Goal: Transaction & Acquisition: Book appointment/travel/reservation

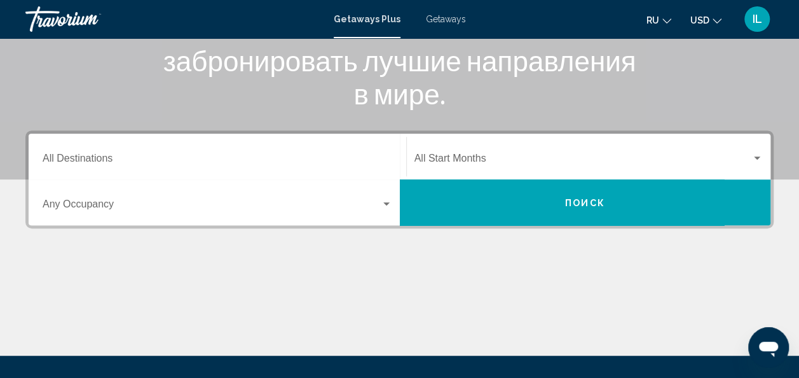
scroll to position [180, 0]
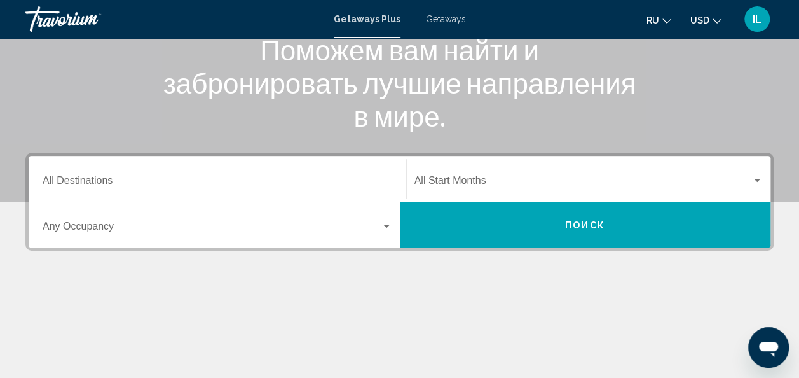
click at [129, 188] on div "Destination All Destinations" at bounding box center [218, 179] width 350 height 40
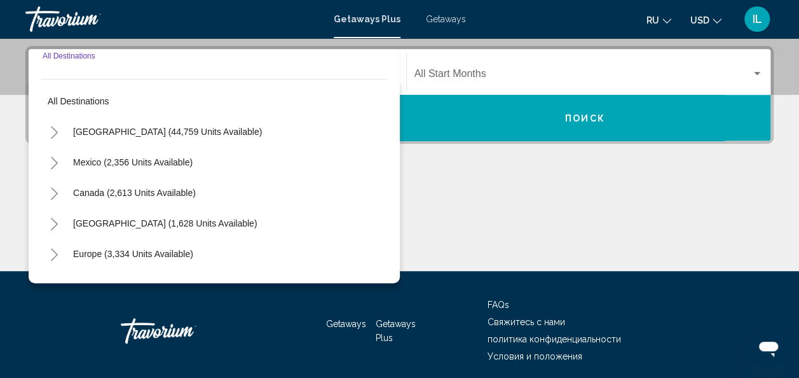
scroll to position [291, 0]
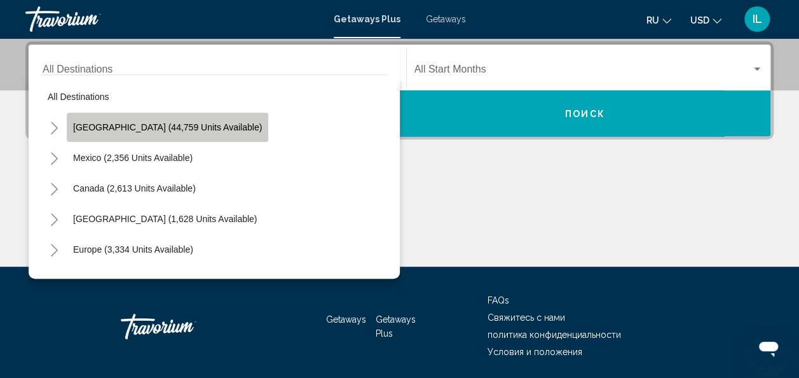
click at [169, 130] on span "United States (44,759 units available)" at bounding box center [167, 127] width 189 height 10
type input "**********"
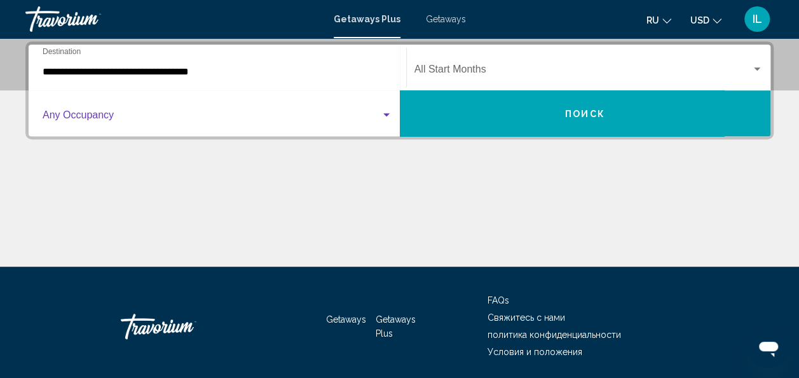
click at [385, 118] on div "Search widget" at bounding box center [386, 115] width 11 height 10
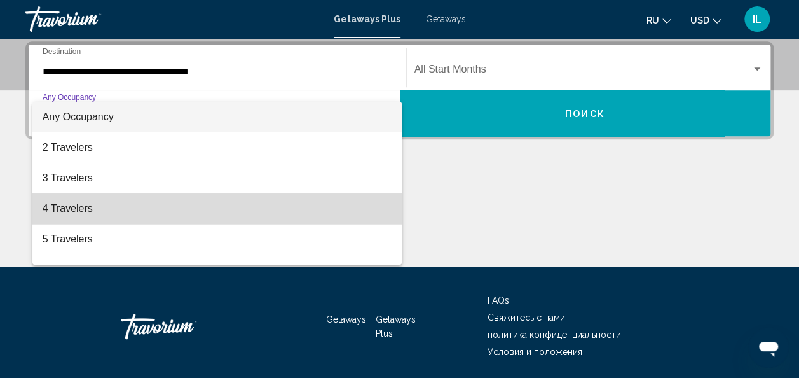
click at [221, 198] on span "4 Travelers" at bounding box center [218, 208] width 350 height 31
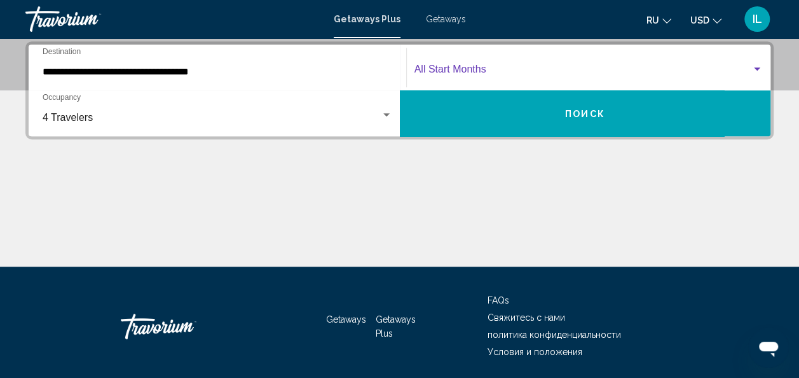
click at [566, 72] on span "Search widget" at bounding box center [583, 71] width 338 height 11
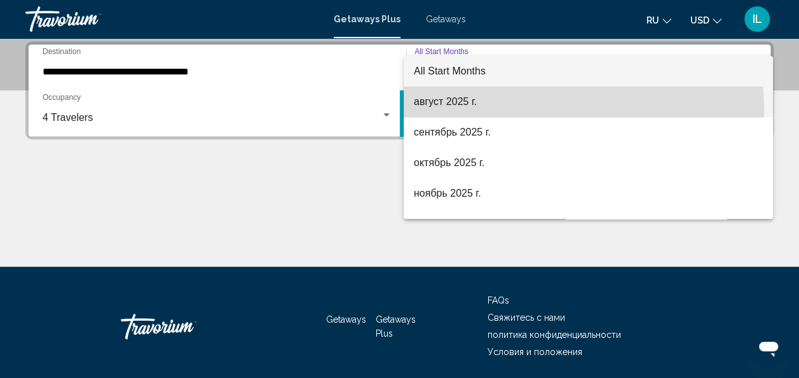
click at [512, 111] on span "август 2025 г." at bounding box center [588, 101] width 349 height 31
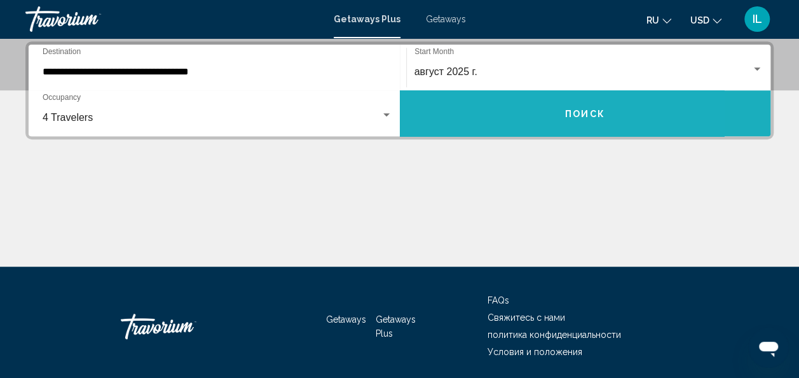
click at [506, 111] on button "Поиск" at bounding box center [585, 113] width 371 height 46
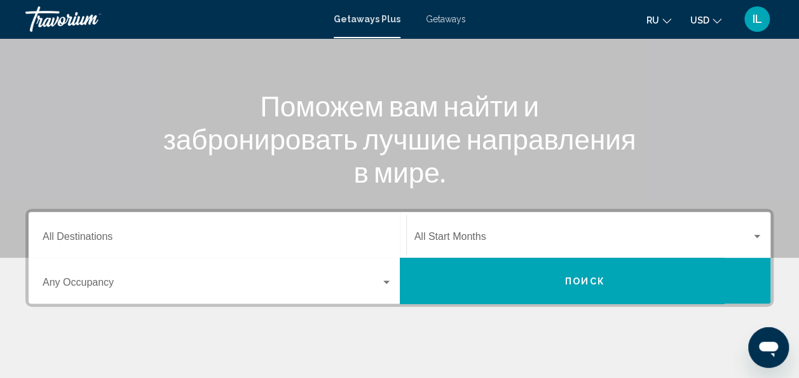
scroll to position [125, 0]
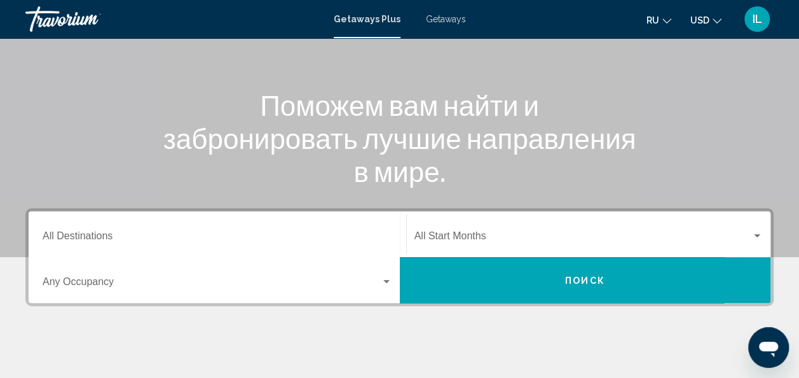
click at [444, 18] on span "Getaways" at bounding box center [446, 19] width 40 height 10
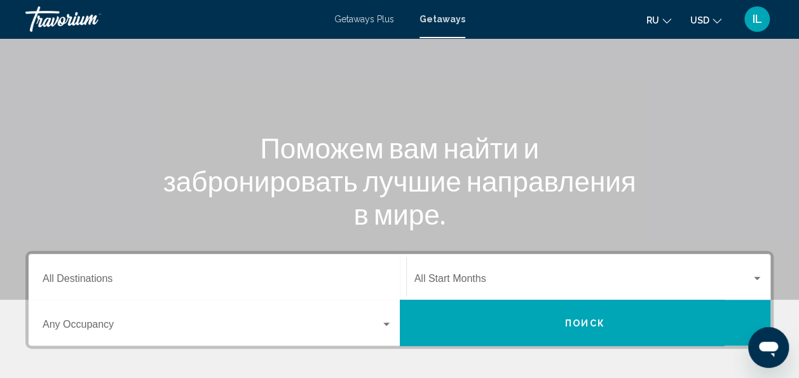
scroll to position [83, 0]
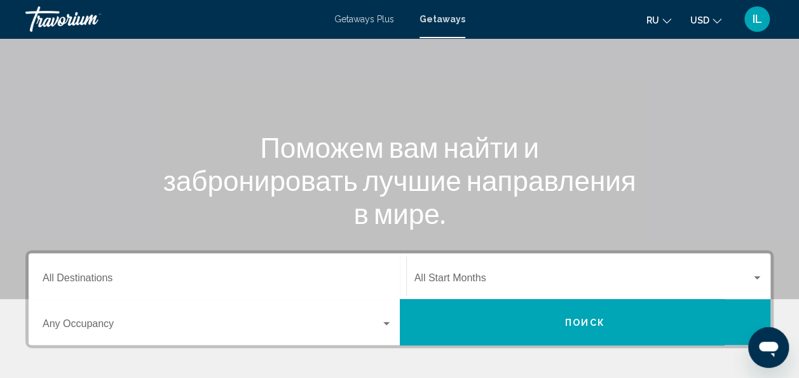
click at [94, 271] on div "Destination All Destinations" at bounding box center [218, 276] width 350 height 40
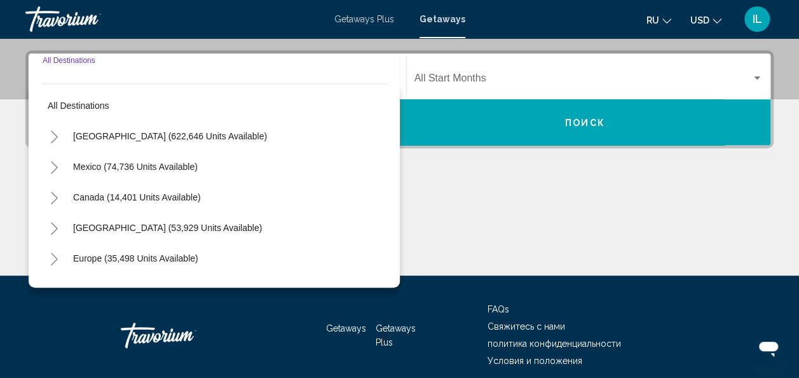
scroll to position [291, 0]
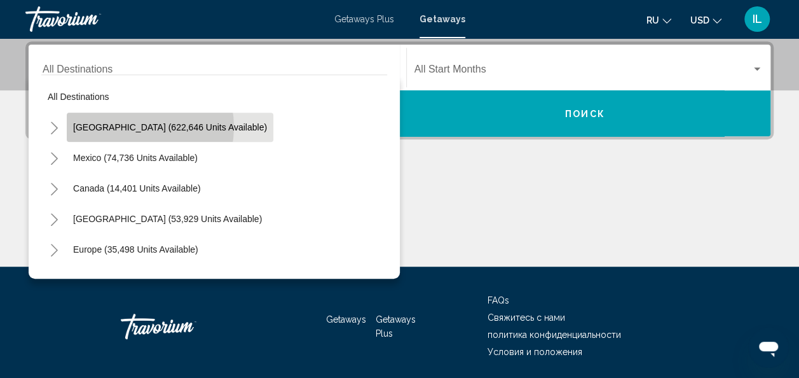
click at [130, 127] on span "[GEOGRAPHIC_DATA] (622,646 units available)" at bounding box center [170, 127] width 194 height 10
type input "**********"
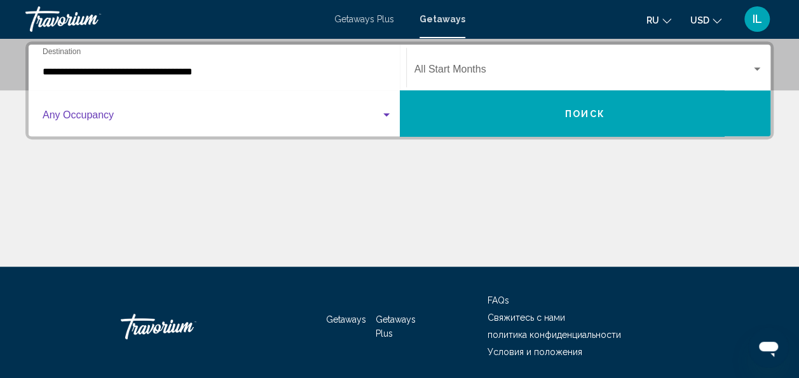
click at [168, 116] on span "Search widget" at bounding box center [212, 117] width 338 height 11
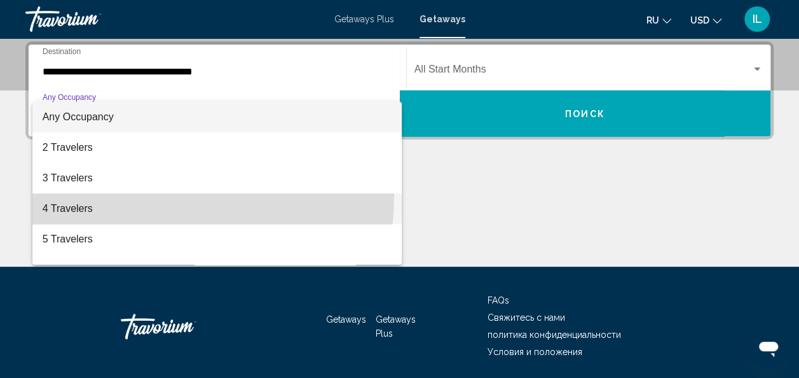
click at [123, 195] on span "4 Travelers" at bounding box center [218, 208] width 350 height 31
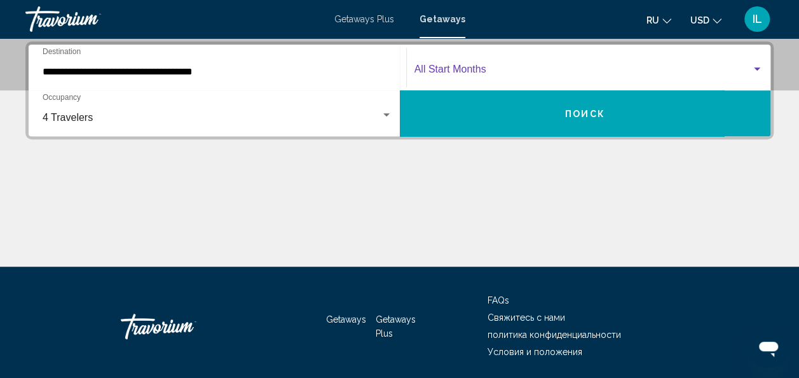
click at [506, 66] on span "Search widget" at bounding box center [583, 71] width 338 height 11
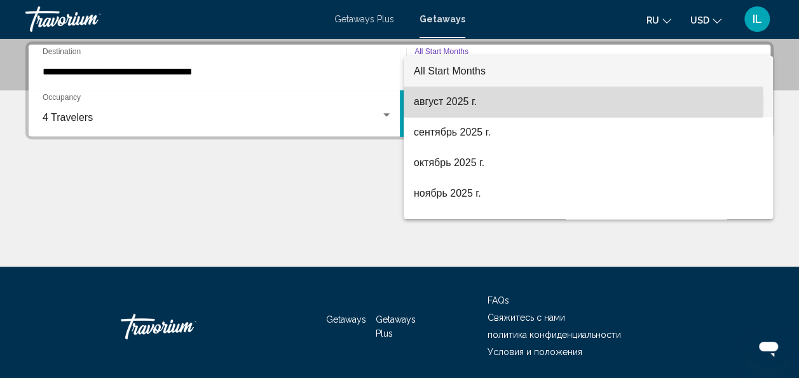
click at [453, 102] on span "август 2025 г." at bounding box center [588, 101] width 349 height 31
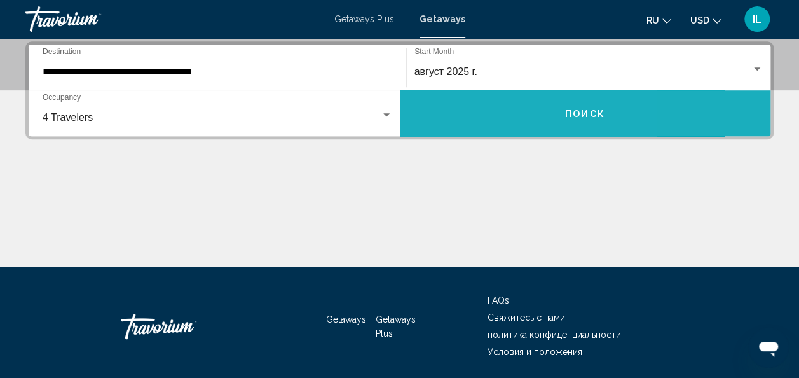
click at [472, 114] on button "Поиск" at bounding box center [585, 113] width 371 height 46
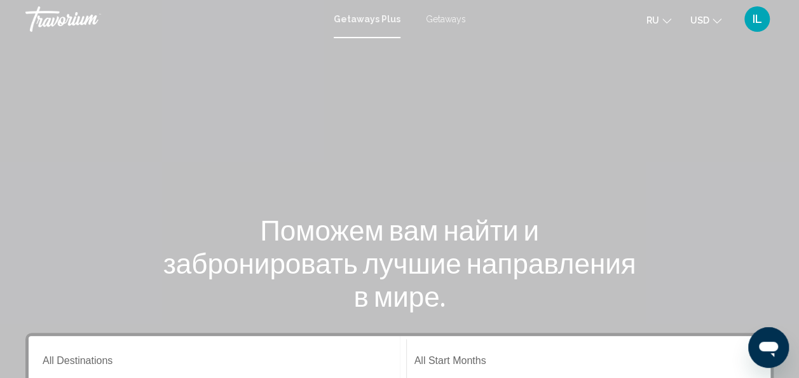
click at [435, 17] on span "Getaways" at bounding box center [446, 19] width 40 height 10
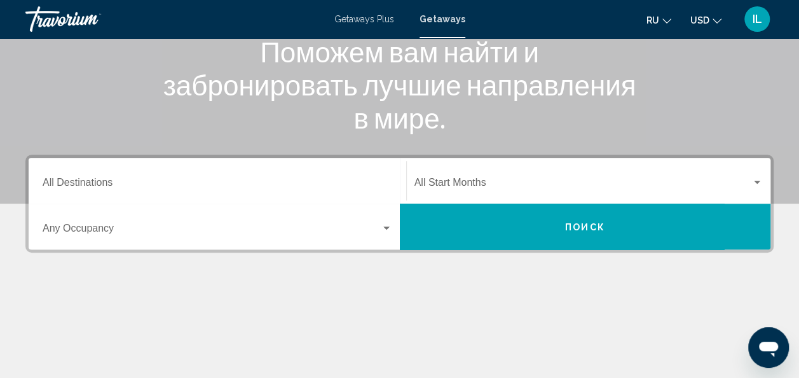
scroll to position [179, 0]
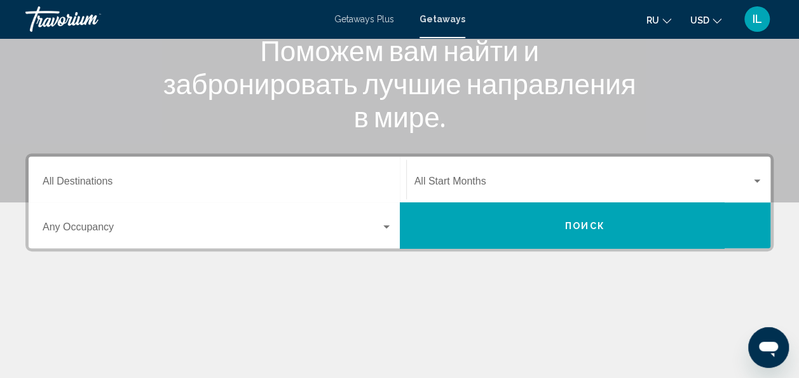
click at [375, 176] on div "Destination All Destinations" at bounding box center [218, 180] width 350 height 40
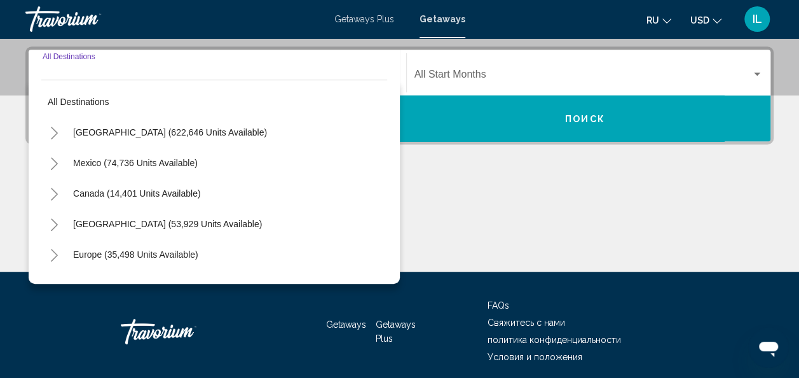
scroll to position [291, 0]
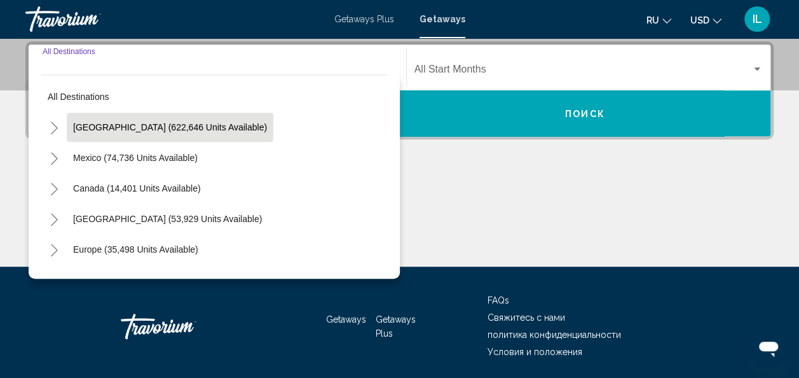
click at [167, 134] on button "[GEOGRAPHIC_DATA] (622,646 units available)" at bounding box center [170, 127] width 207 height 29
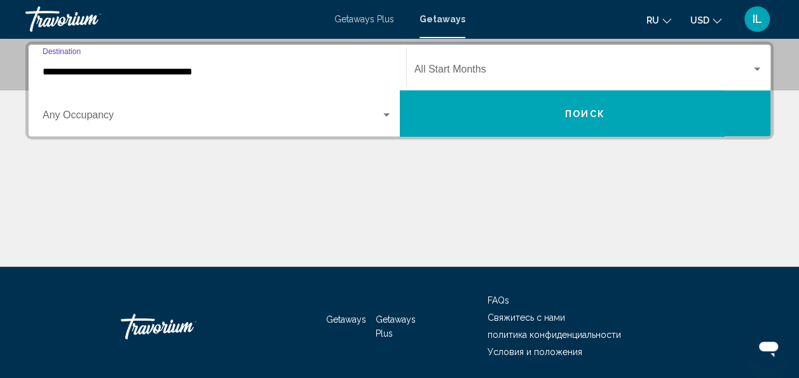
click at [191, 71] on input "**********" at bounding box center [218, 71] width 350 height 11
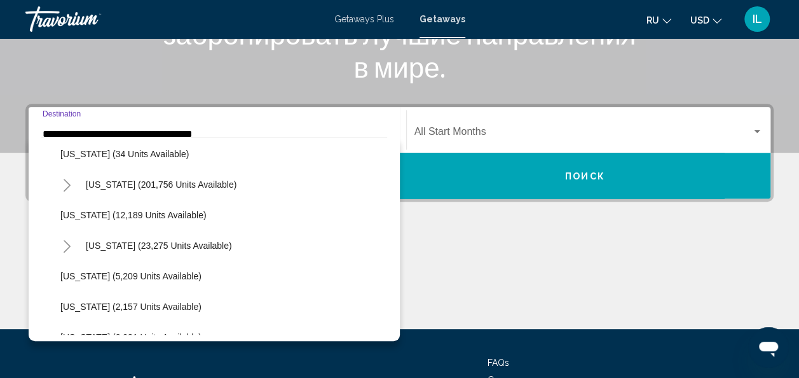
scroll to position [216, 0]
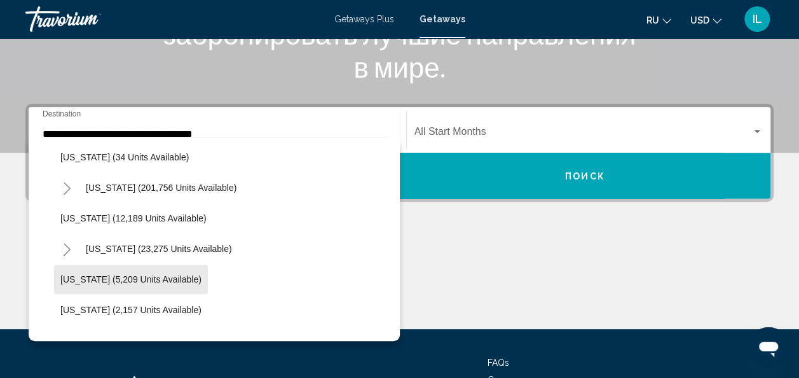
click at [155, 275] on span "[US_STATE] (5,209 units available)" at bounding box center [130, 279] width 141 height 10
type input "**********"
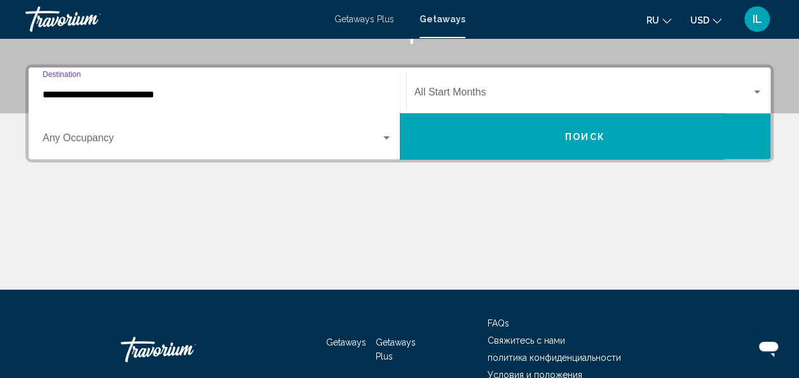
scroll to position [291, 0]
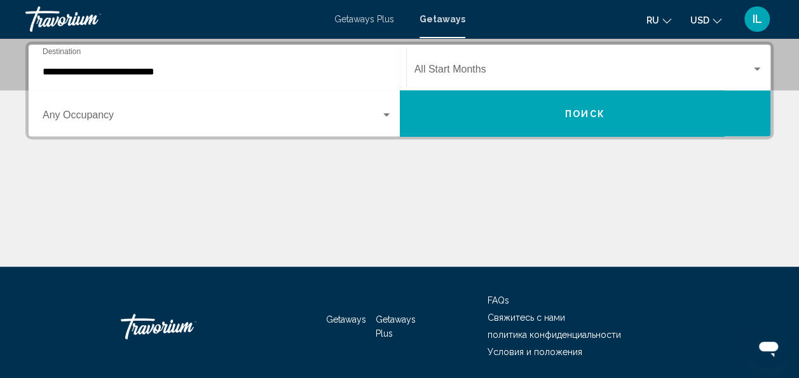
click at [221, 127] on div "Occupancy Any Occupancy" at bounding box center [218, 113] width 350 height 40
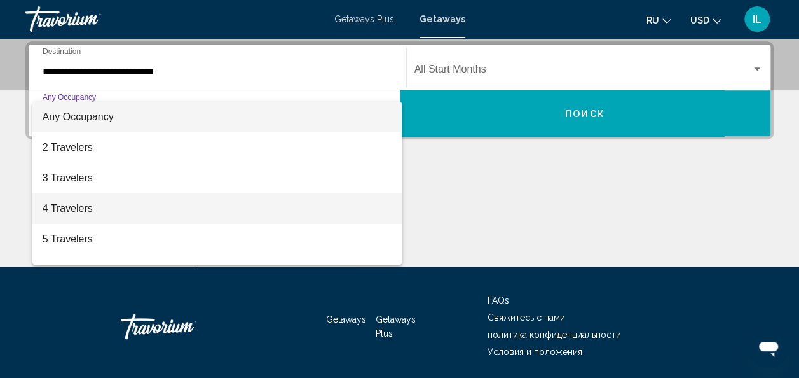
click at [167, 203] on span "4 Travelers" at bounding box center [218, 208] width 350 height 31
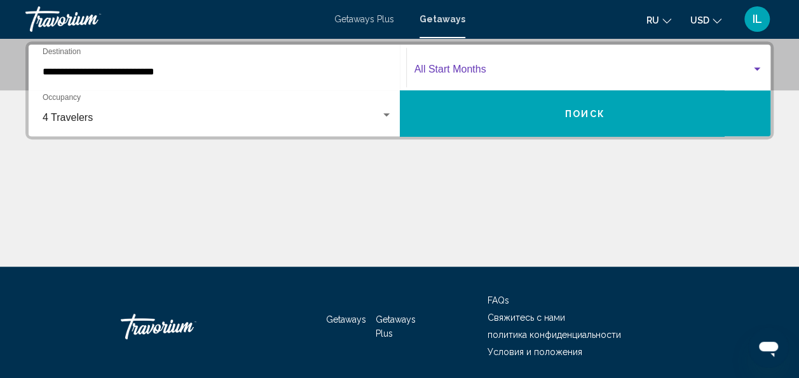
click at [575, 67] on span "Search widget" at bounding box center [583, 71] width 338 height 11
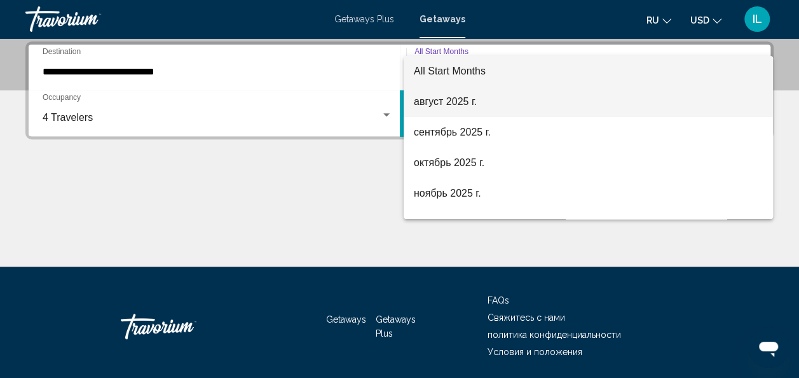
click at [529, 104] on span "август 2025 г." at bounding box center [588, 101] width 349 height 31
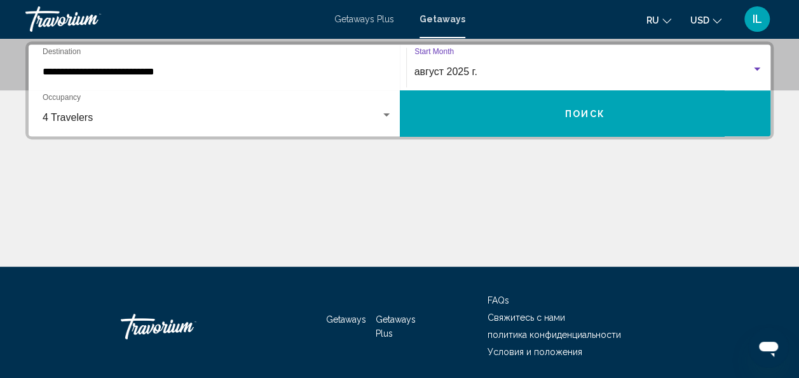
click at [572, 121] on button "Поиск" at bounding box center [585, 113] width 371 height 46
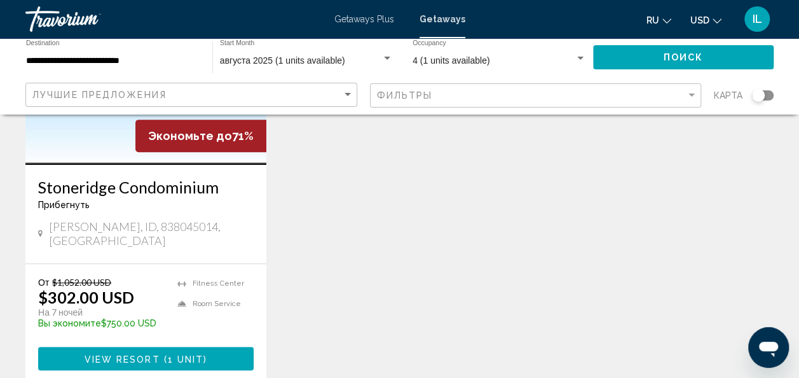
scroll to position [193, 0]
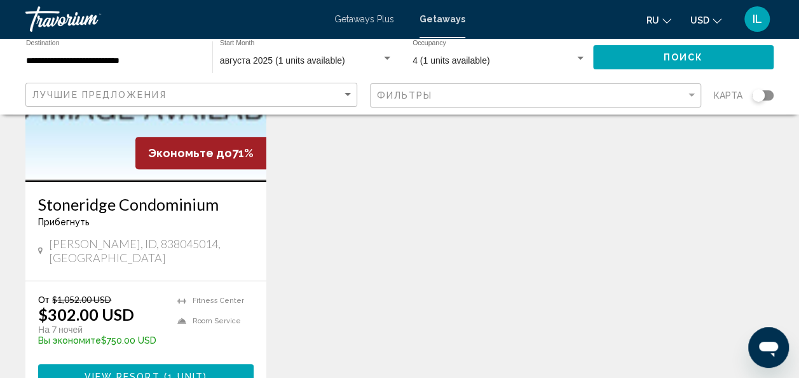
click at [98, 203] on h3 "Stoneridge Condominium" at bounding box center [146, 204] width 216 height 19
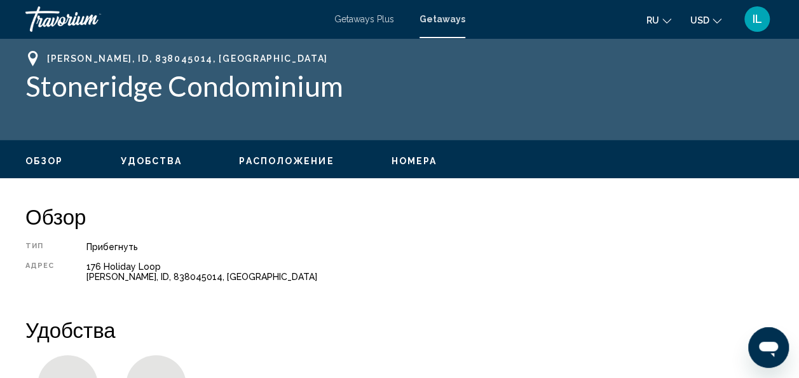
click at [141, 163] on span "Удобства" at bounding box center [152, 161] width 62 height 10
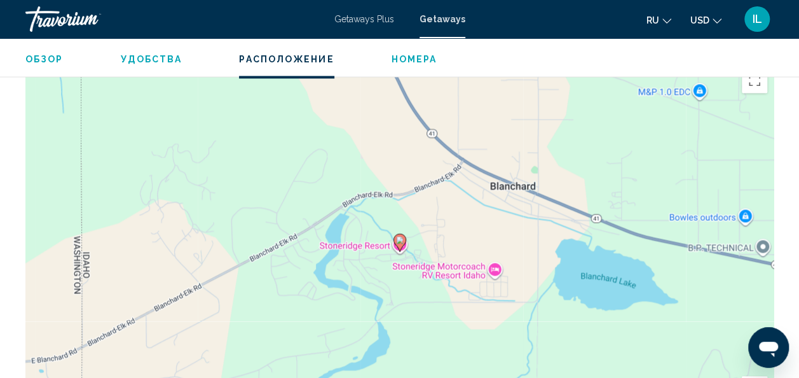
scroll to position [929, 0]
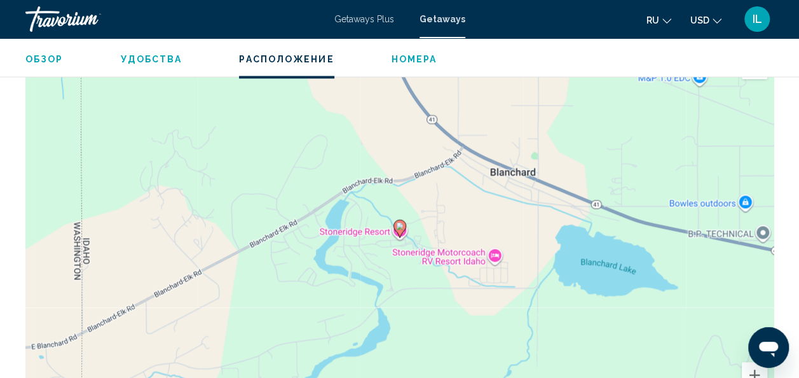
click at [398, 220] on icon "Main content" at bounding box center [399, 228] width 11 height 17
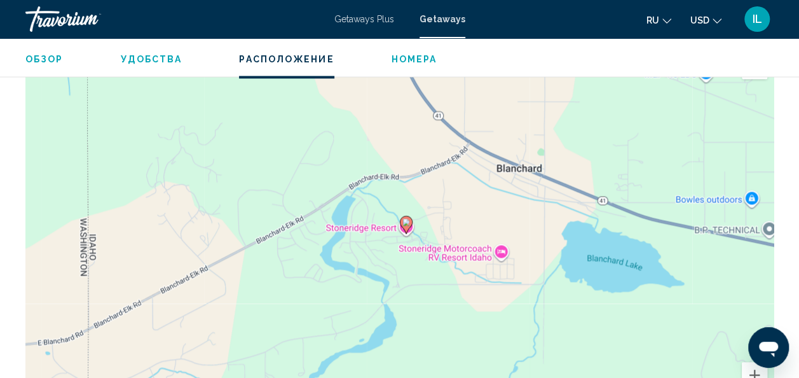
drag, startPoint x: 398, startPoint y: 217, endPoint x: 406, endPoint y: 212, distance: 8.8
click at [406, 216] on icon "Main content" at bounding box center [405, 224] width 11 height 17
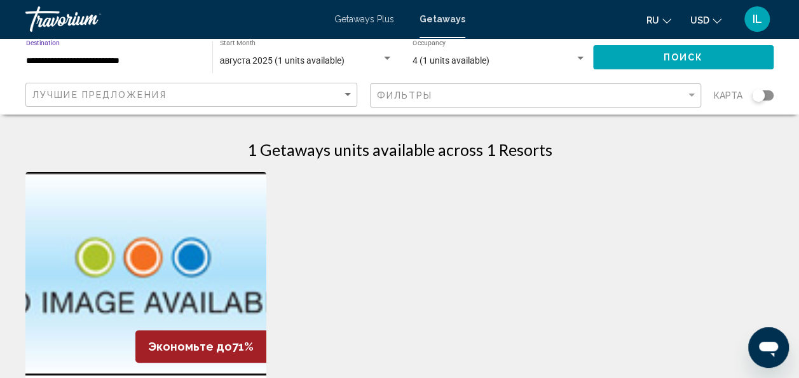
click at [107, 61] on input "**********" at bounding box center [113, 61] width 174 height 10
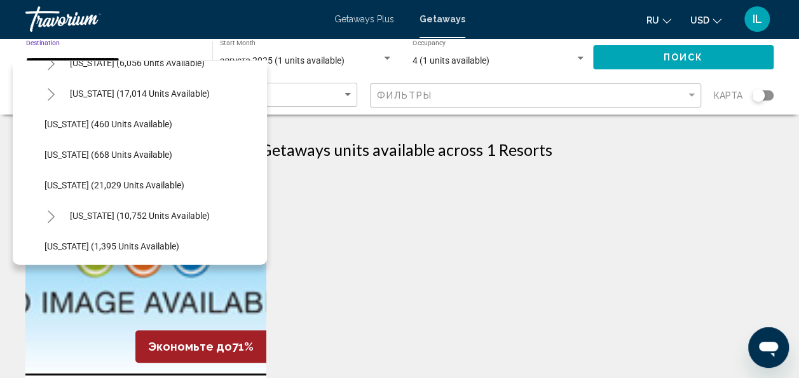
scroll to position [907, 0]
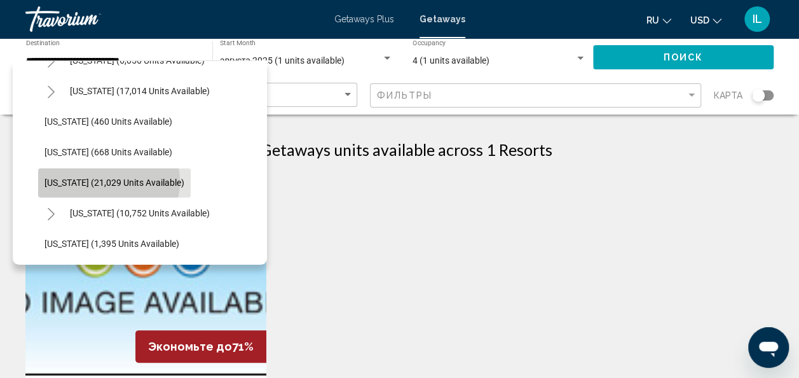
click at [108, 181] on span "[US_STATE] (21,029 units available)" at bounding box center [115, 182] width 140 height 10
type input "**********"
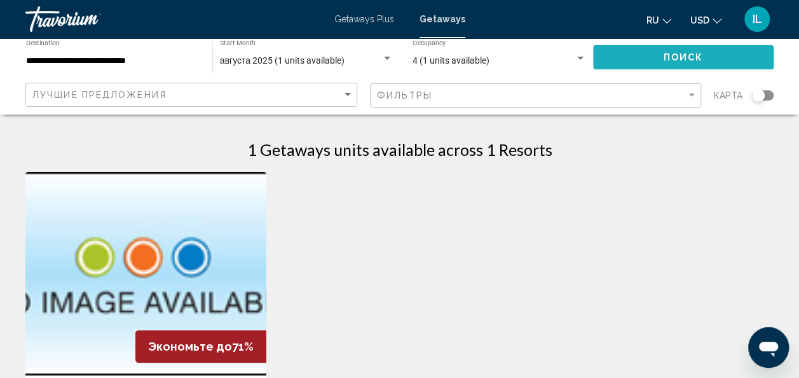
click at [679, 60] on span "Поиск" at bounding box center [684, 58] width 40 height 10
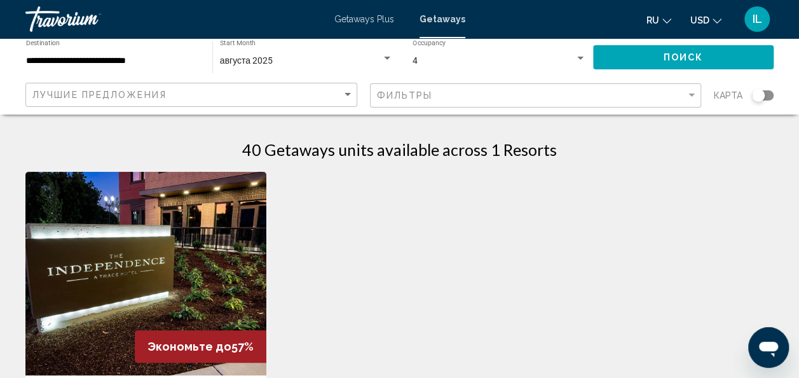
drag, startPoint x: 297, startPoint y: 287, endPoint x: 519, endPoint y: 322, distance: 224.6
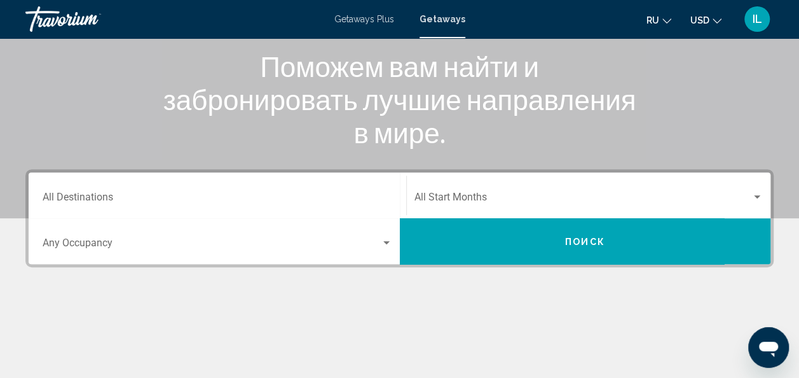
scroll to position [165, 0]
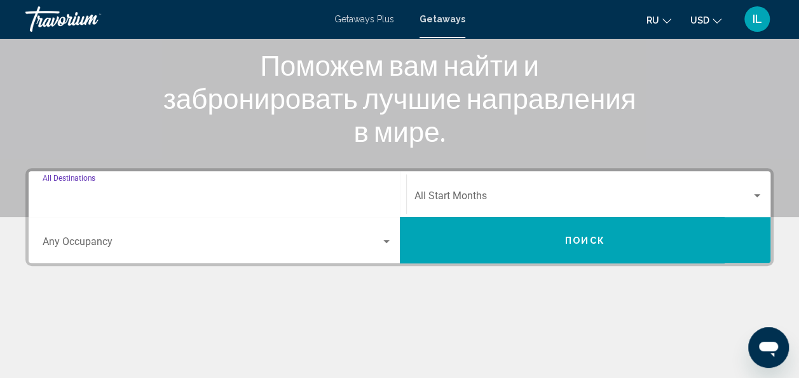
click at [84, 197] on input "Destination All Destinations" at bounding box center [218, 198] width 350 height 11
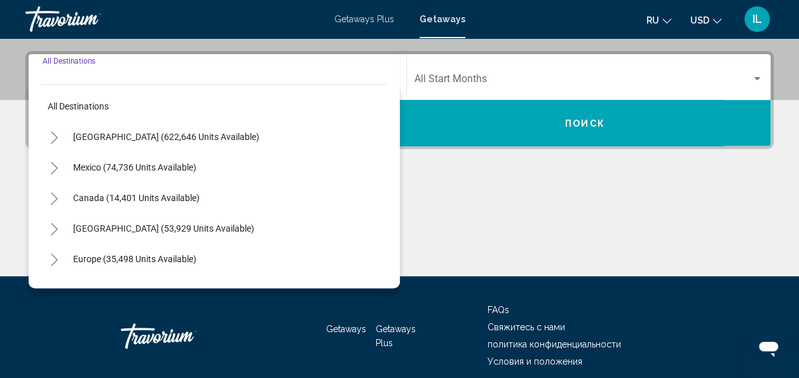
scroll to position [291, 0]
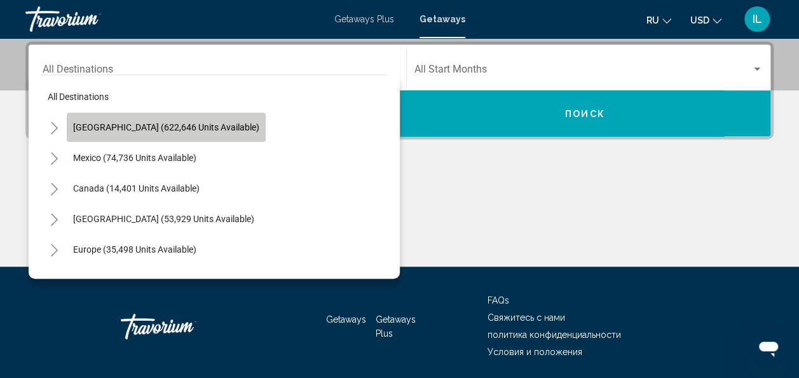
click at [186, 126] on span "[GEOGRAPHIC_DATA] (622,646 units available)" at bounding box center [166, 127] width 186 height 10
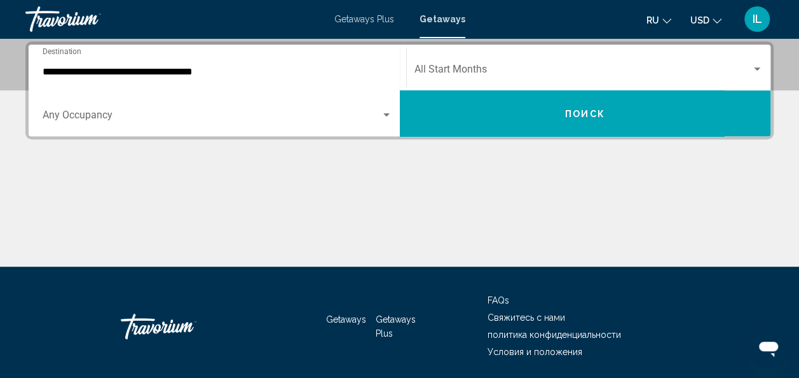
click at [112, 65] on div "**********" at bounding box center [218, 68] width 350 height 40
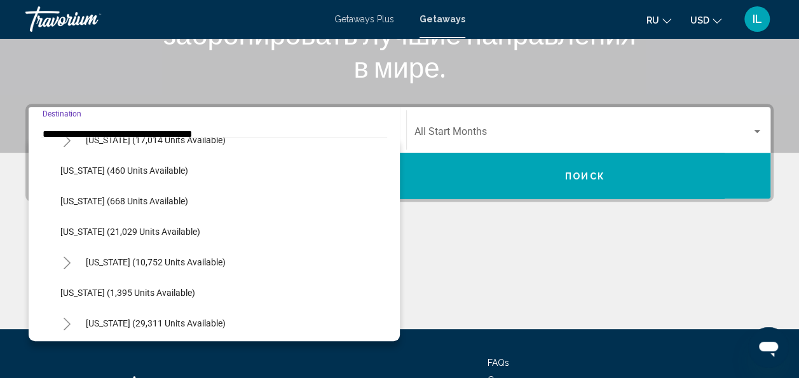
scroll to position [935, 0]
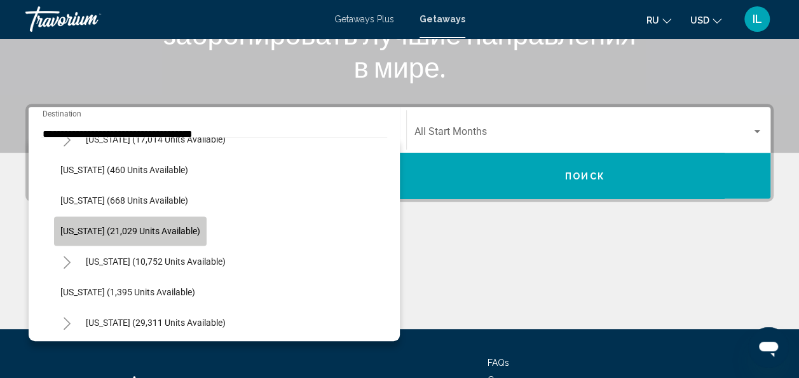
click at [136, 229] on span "[US_STATE] (21,029 units available)" at bounding box center [130, 231] width 140 height 10
type input "**********"
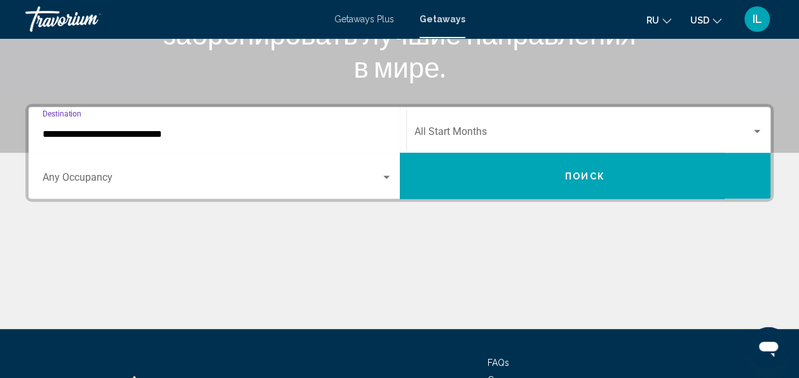
scroll to position [291, 0]
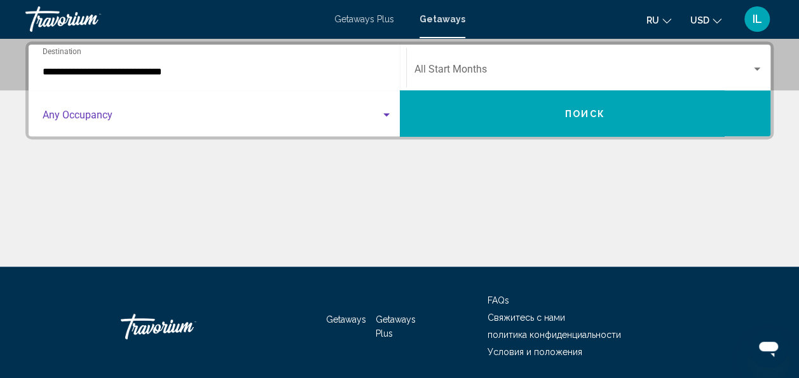
click at [121, 121] on span "Search widget" at bounding box center [212, 117] width 338 height 11
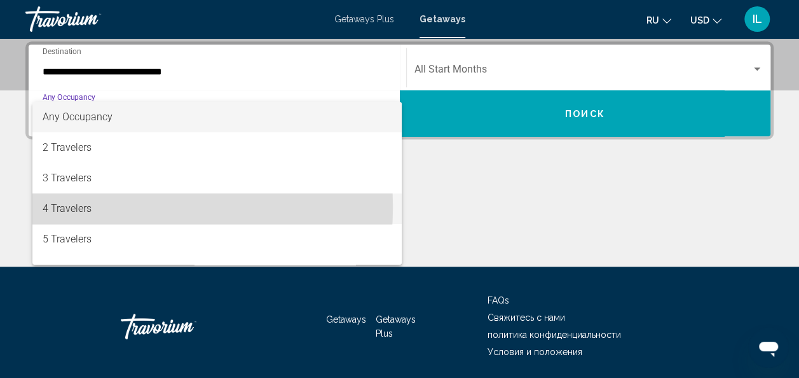
click at [102, 207] on span "4 Travelers" at bounding box center [218, 208] width 350 height 31
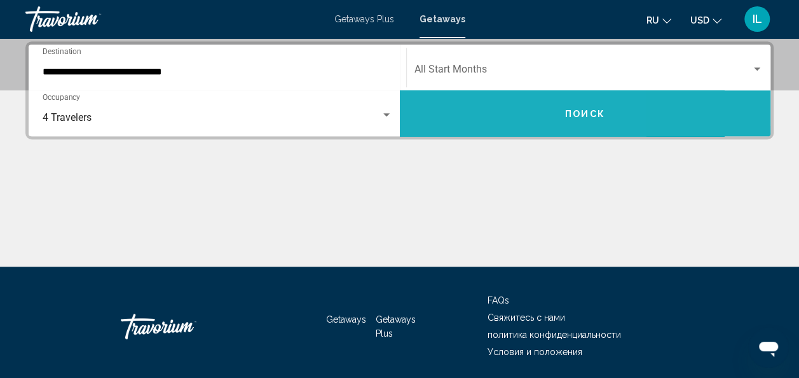
click at [467, 107] on button "Поиск" at bounding box center [585, 113] width 371 height 46
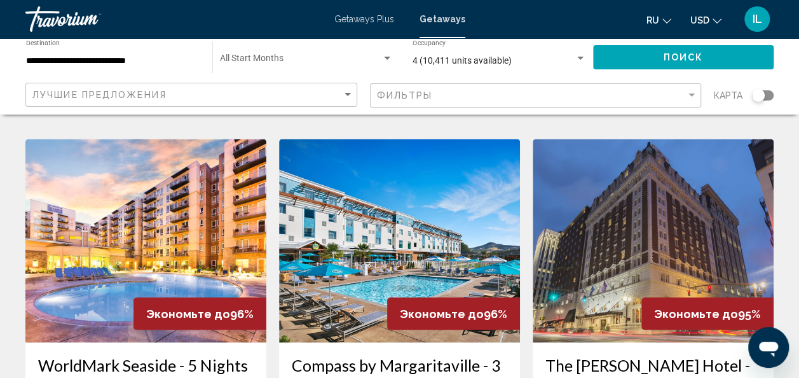
scroll to position [1013, 0]
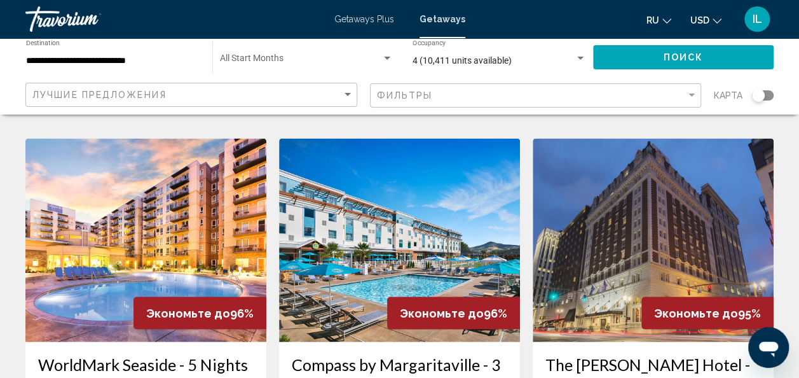
click at [372, 199] on img "Main content" at bounding box center [399, 239] width 241 height 203
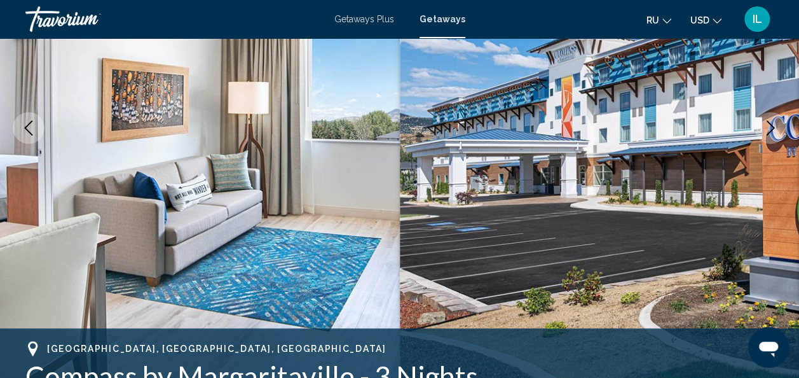
scroll to position [181, 0]
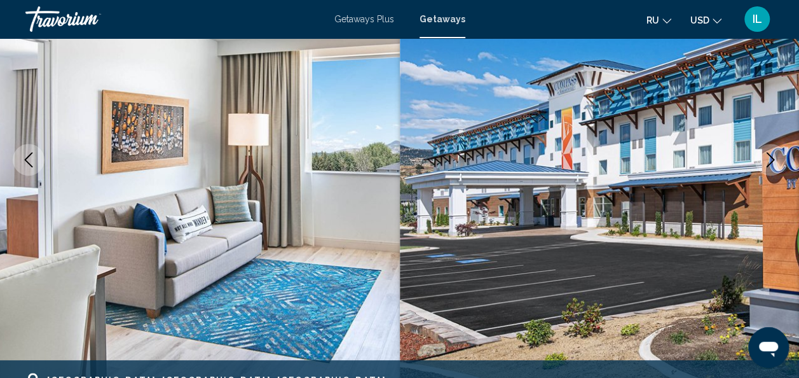
click at [767, 179] on img "Main content" at bounding box center [600, 160] width 400 height 604
click at [36, 152] on icon "Previous image" at bounding box center [28, 159] width 15 height 15
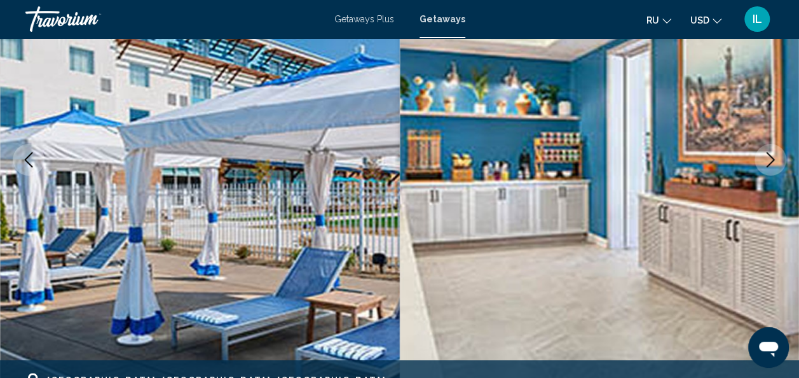
click at [36, 152] on icon "Previous image" at bounding box center [28, 159] width 15 height 15
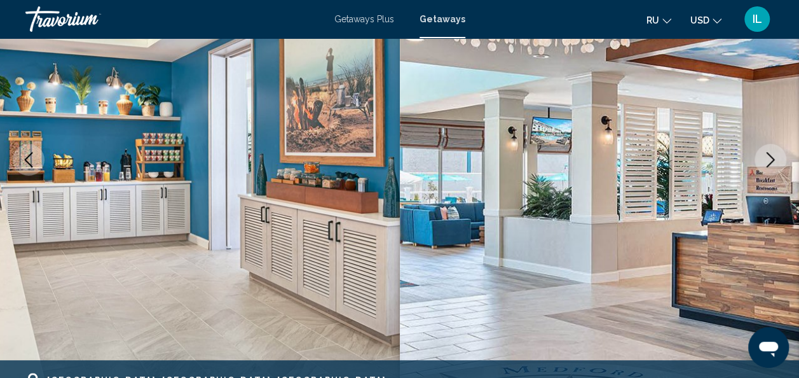
click at [25, 158] on icon "Previous image" at bounding box center [28, 159] width 15 height 15
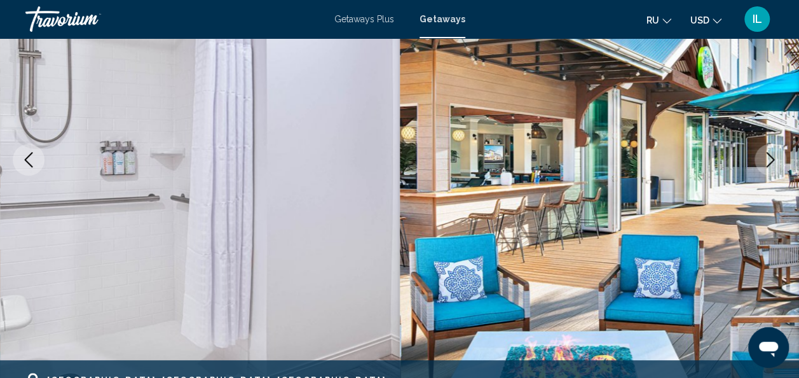
click at [25, 158] on icon "Previous image" at bounding box center [28, 159] width 15 height 15
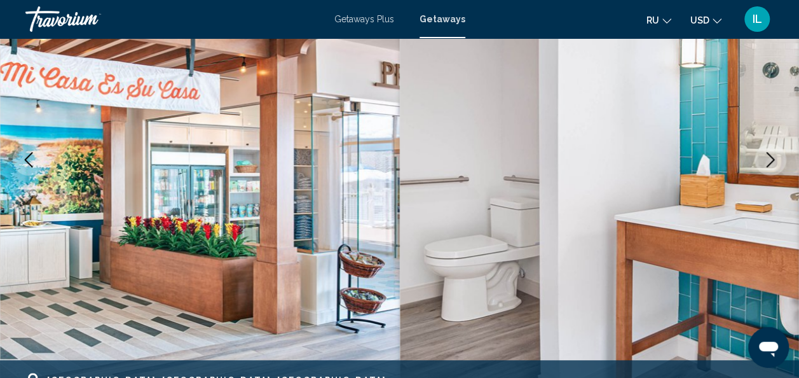
click at [25, 158] on icon "Previous image" at bounding box center [28, 159] width 15 height 15
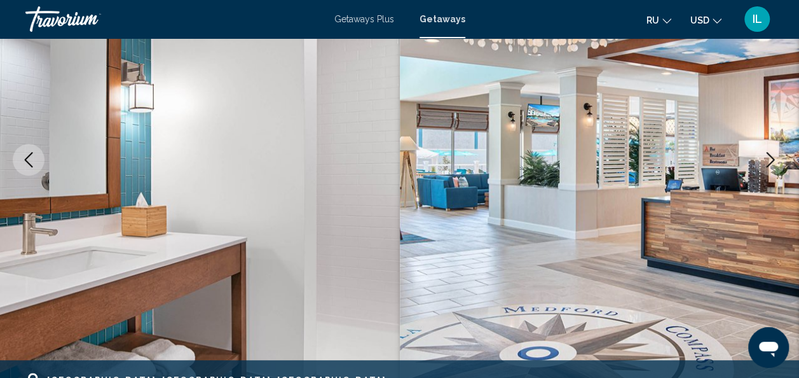
click at [25, 158] on icon "Previous image" at bounding box center [28, 159] width 15 height 15
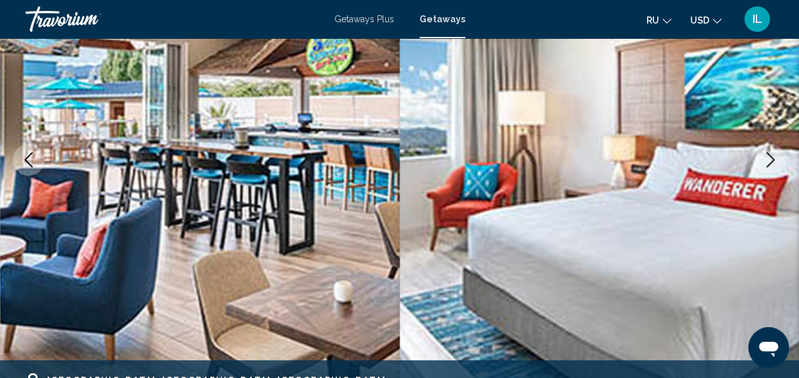
click at [25, 158] on icon "Previous image" at bounding box center [28, 159] width 15 height 15
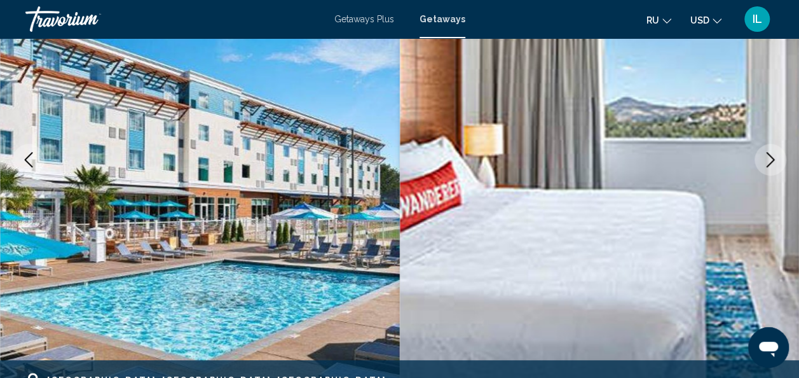
click at [25, 158] on icon "Previous image" at bounding box center [28, 159] width 15 height 15
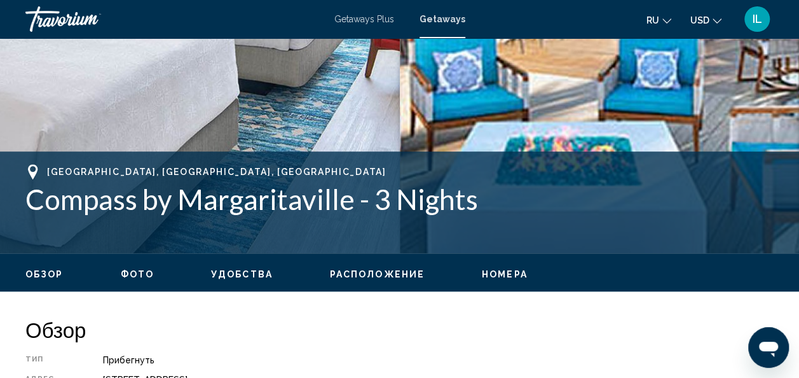
scroll to position [379, 0]
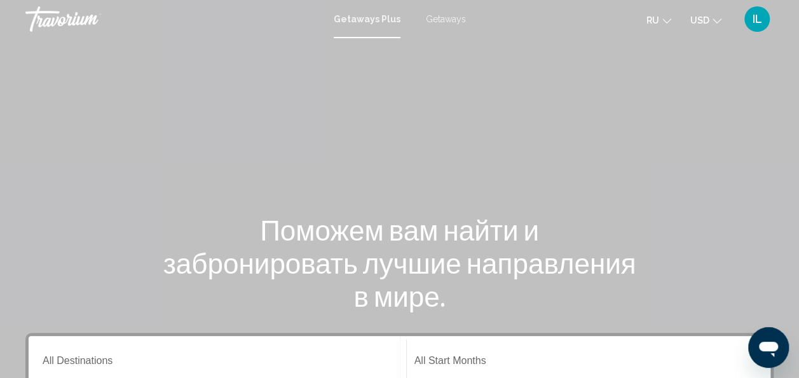
click at [446, 15] on span "Getaways" at bounding box center [446, 19] width 40 height 10
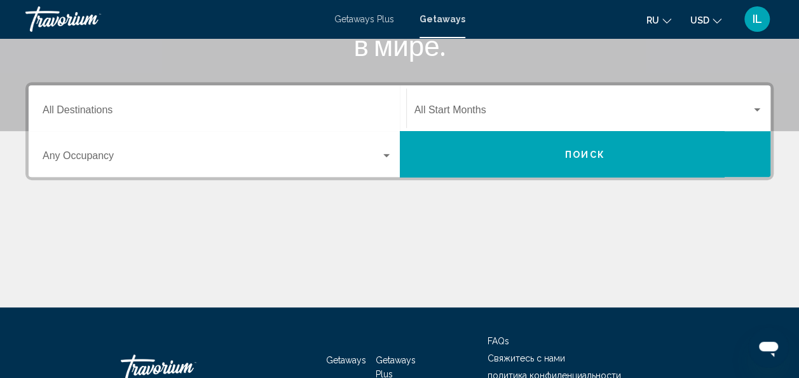
scroll to position [252, 0]
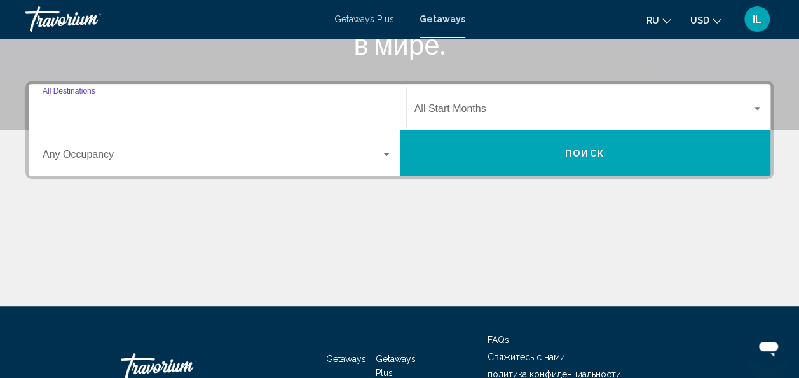
click at [95, 110] on input "Destination All Destinations" at bounding box center [218, 111] width 350 height 11
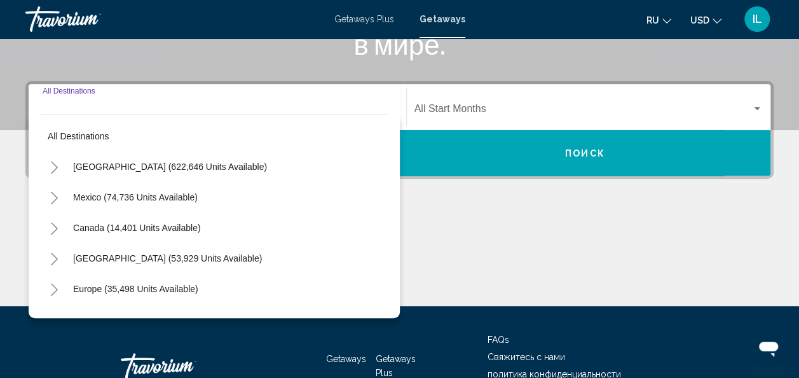
scroll to position [291, 0]
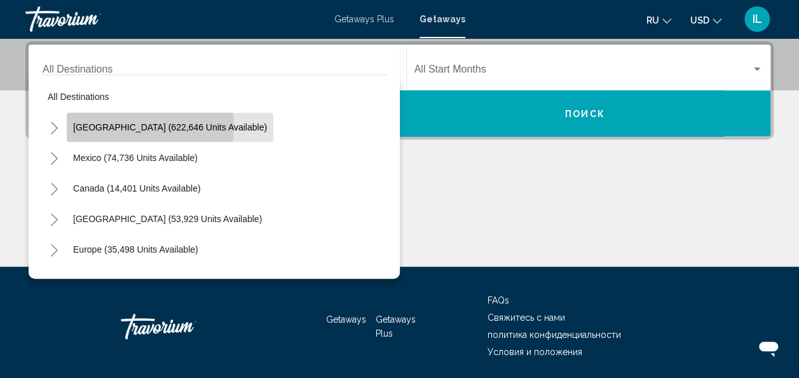
click at [117, 125] on span "[GEOGRAPHIC_DATA] (622,646 units available)" at bounding box center [170, 127] width 194 height 10
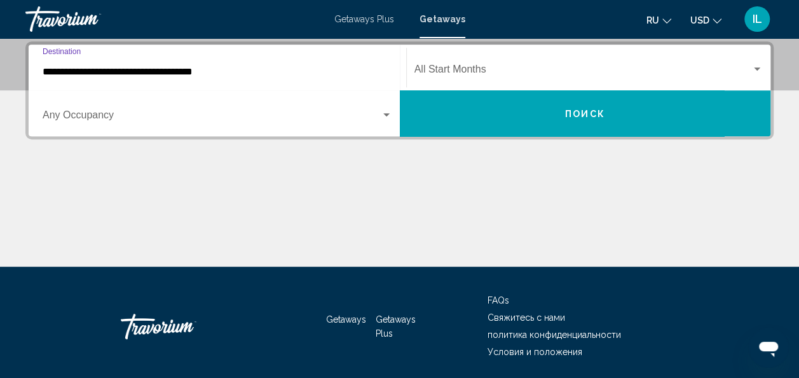
click at [119, 72] on input "**********" at bounding box center [218, 71] width 350 height 11
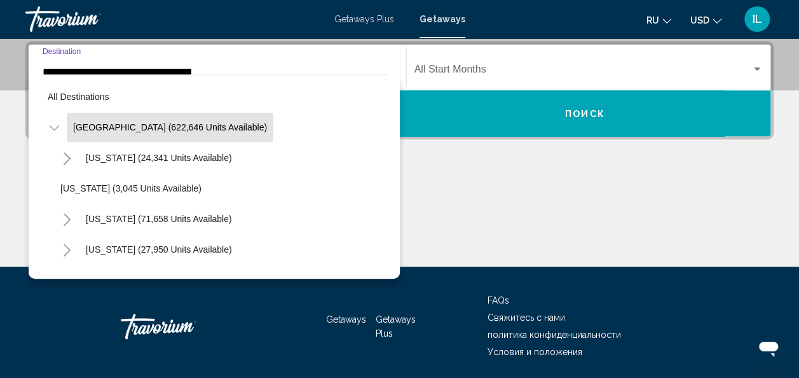
scroll to position [229, 0]
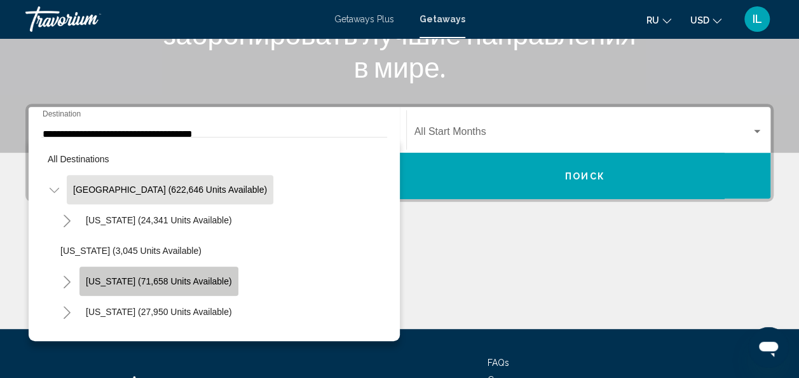
click at [189, 277] on span "[US_STATE] (71,658 units available)" at bounding box center [159, 281] width 146 height 10
type input "**********"
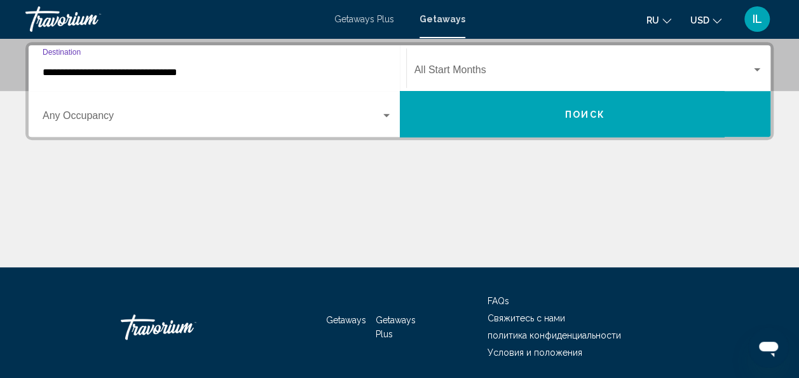
scroll to position [291, 0]
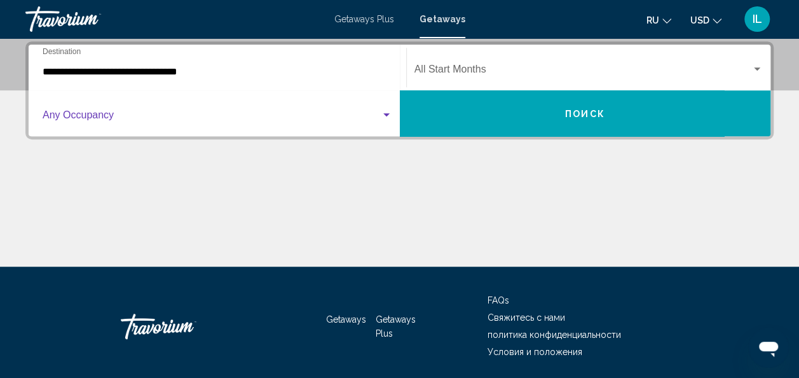
click at [86, 113] on span "Search widget" at bounding box center [212, 117] width 338 height 11
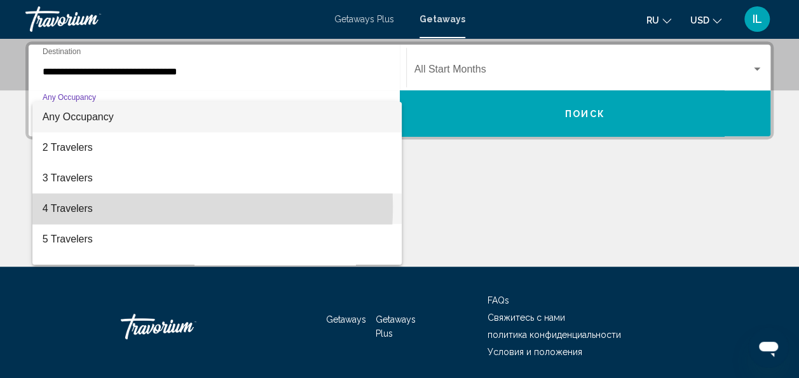
click at [81, 205] on span "4 Travelers" at bounding box center [218, 208] width 350 height 31
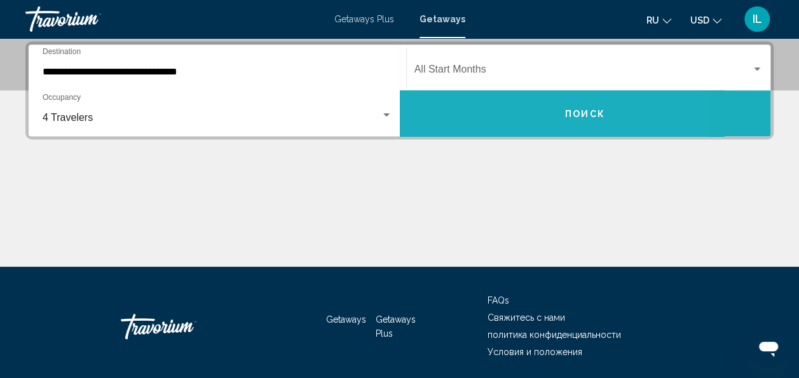
click at [497, 114] on button "Поиск" at bounding box center [585, 113] width 371 height 46
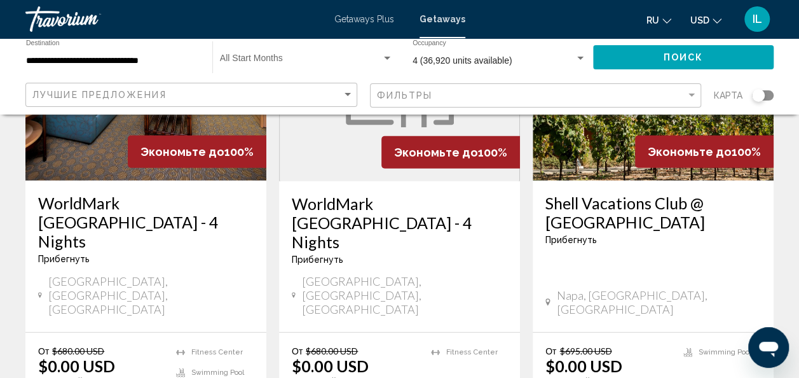
scroll to position [1722, 0]
